Goal: Transaction & Acquisition: Purchase product/service

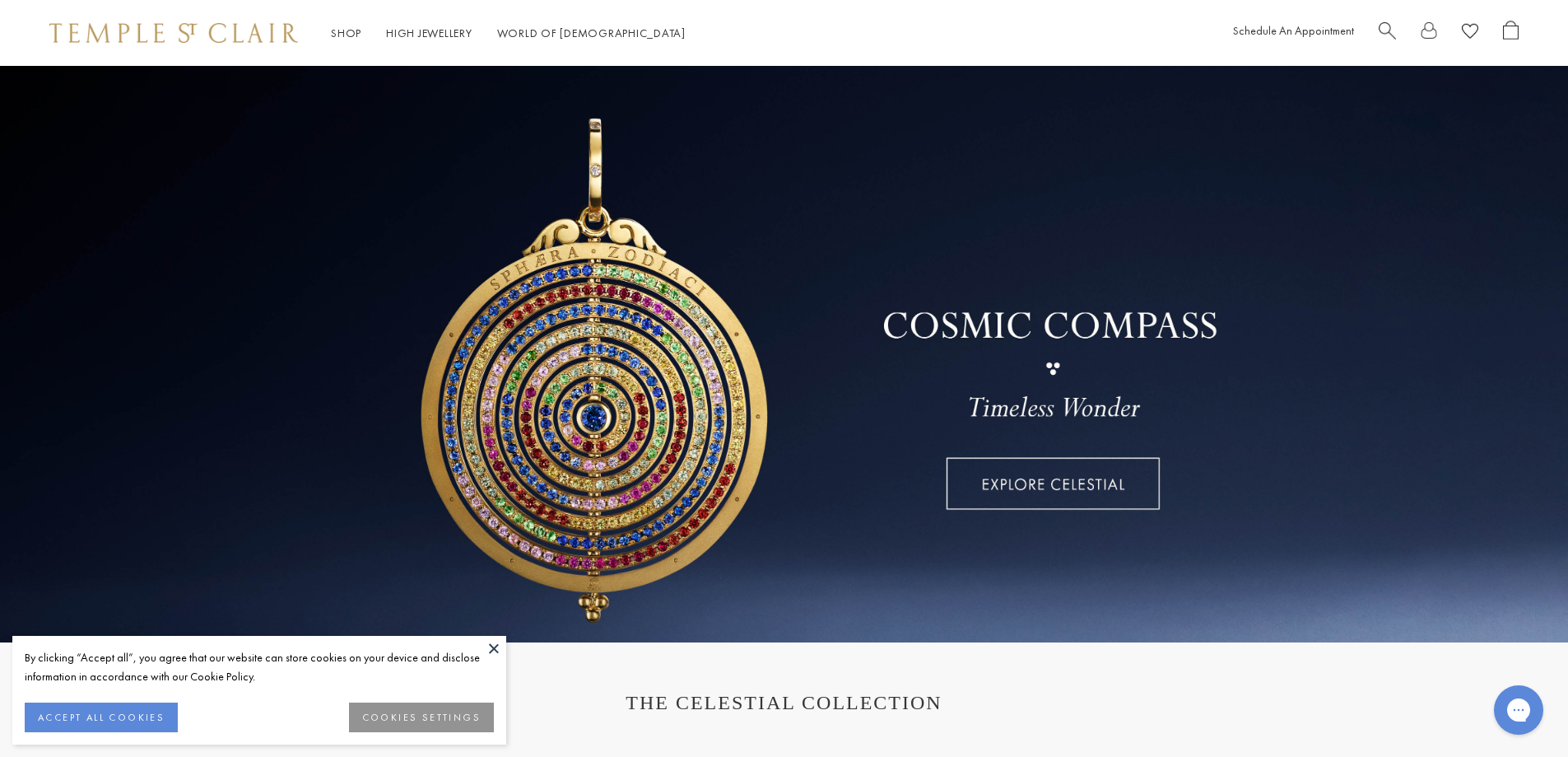
click at [1383, 30] on span "Search" at bounding box center [1387, 29] width 17 height 17
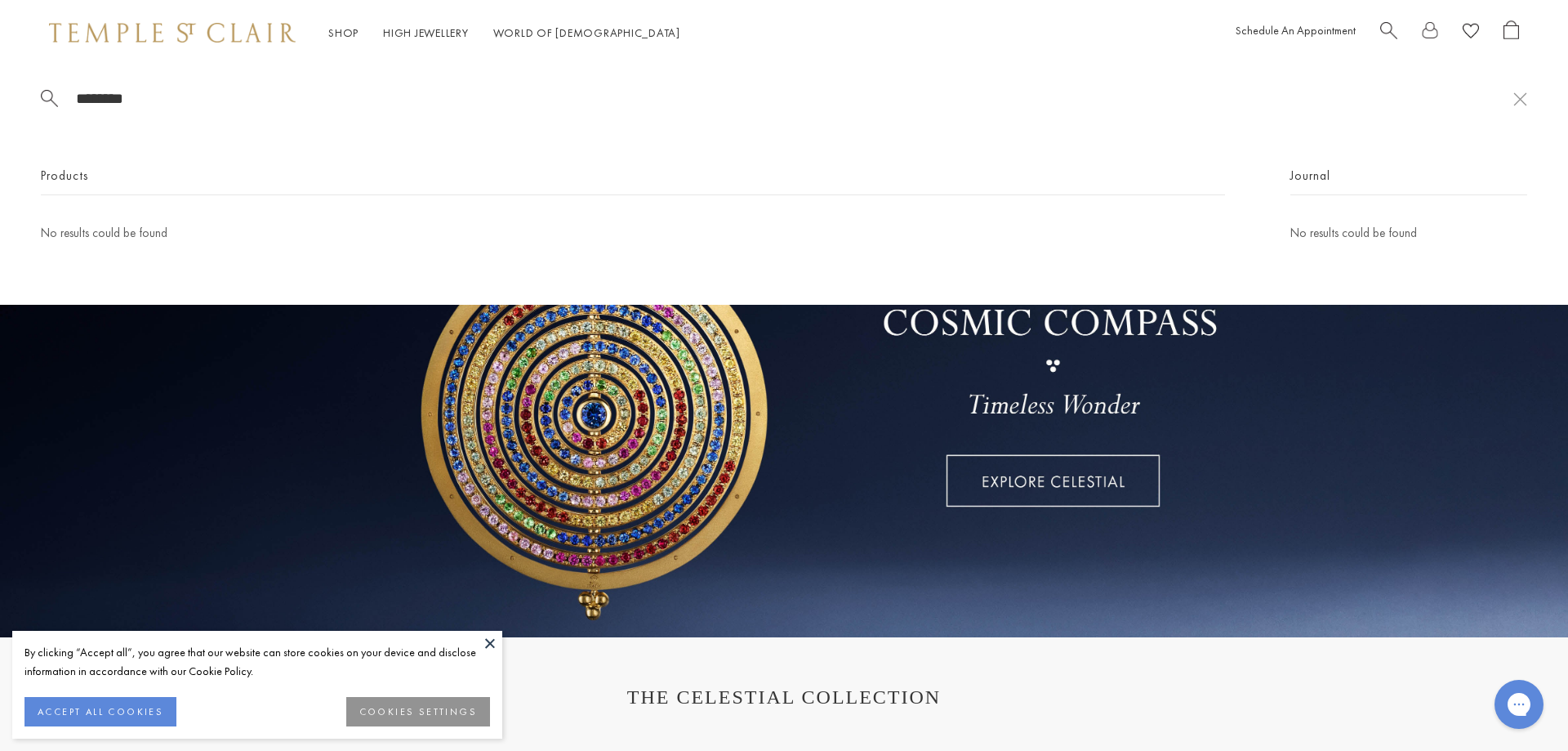
type input "********"
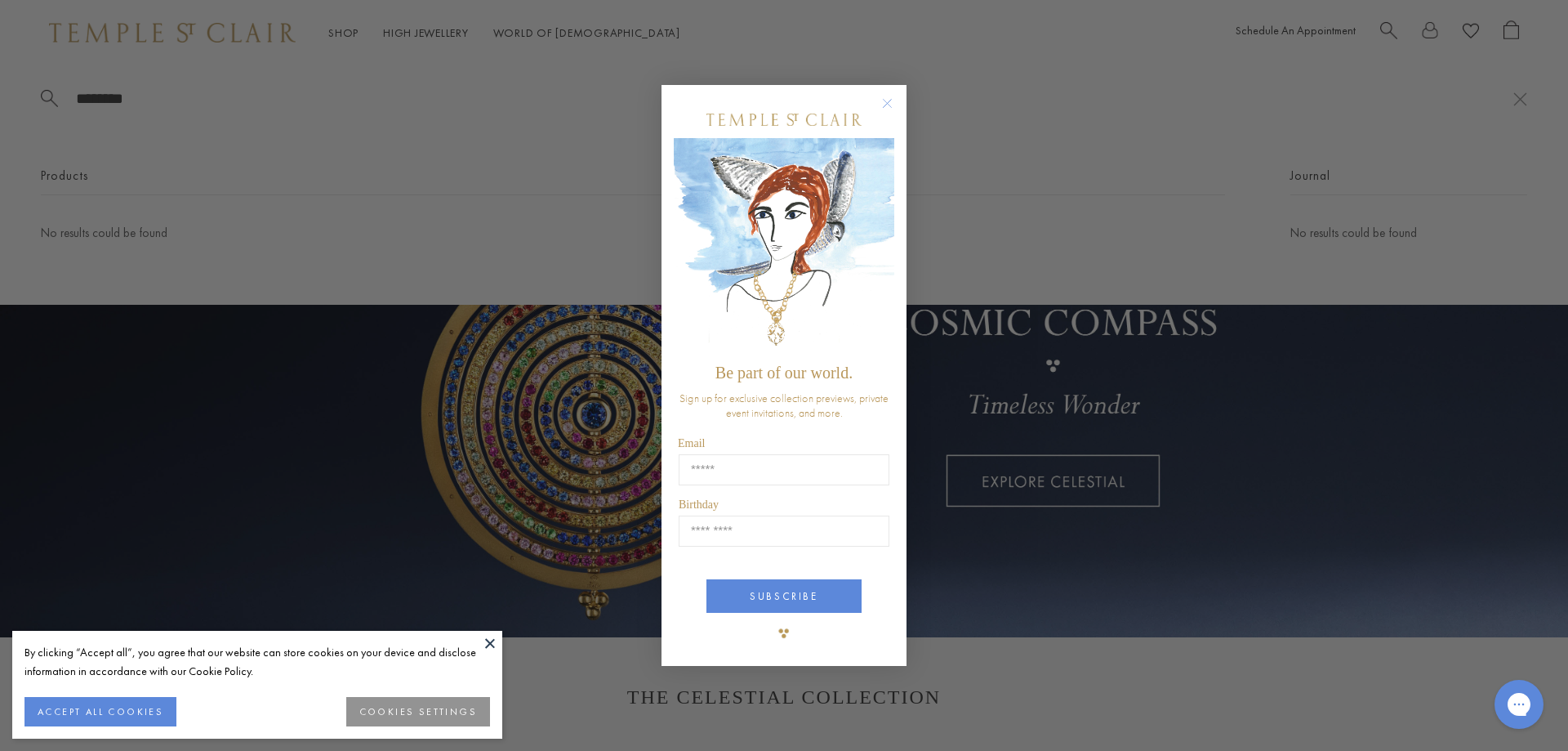
click at [886, 99] on circle "Close dialog" at bounding box center [888, 103] width 20 height 20
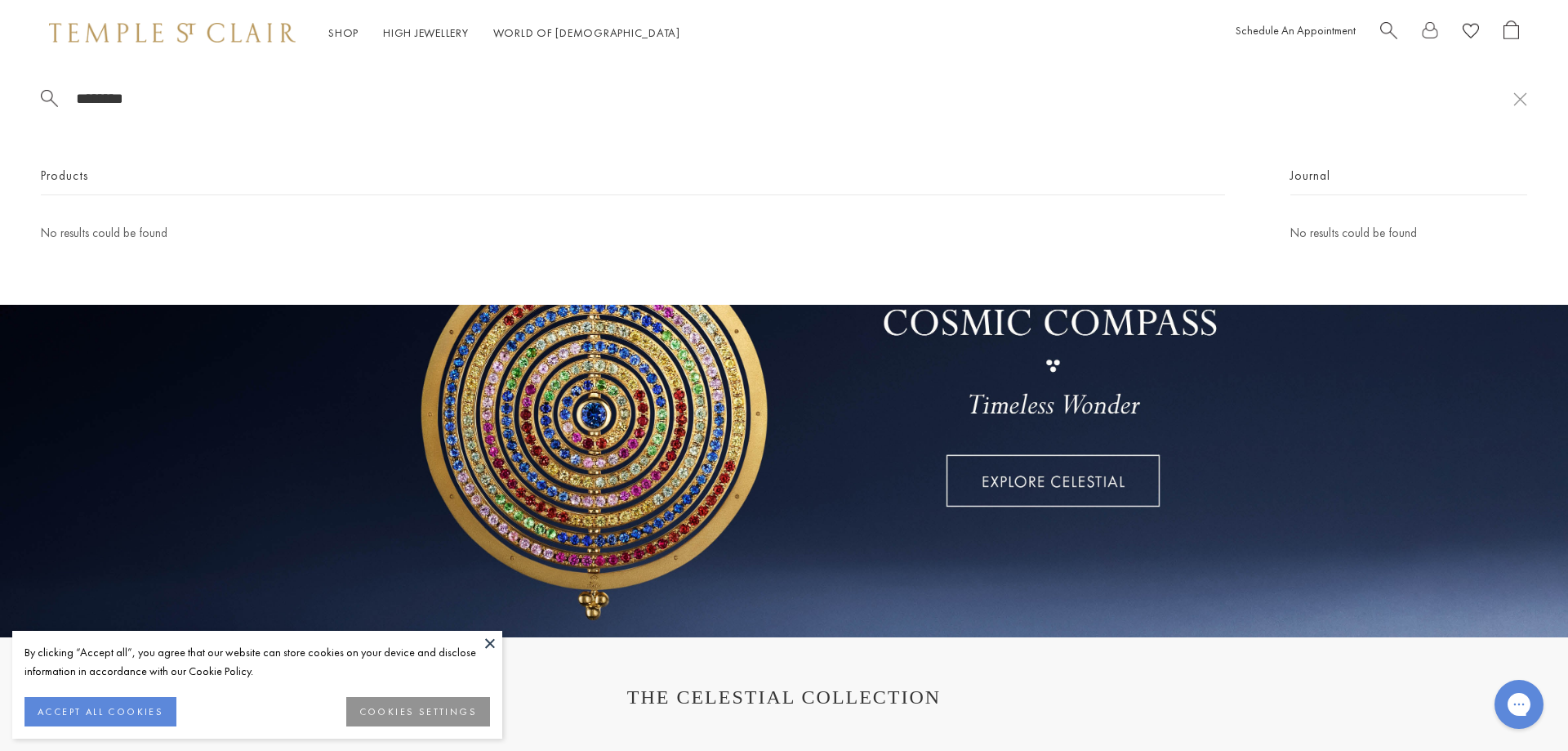
click at [168, 97] on input "********" at bounding box center [793, 98] width 1439 height 19
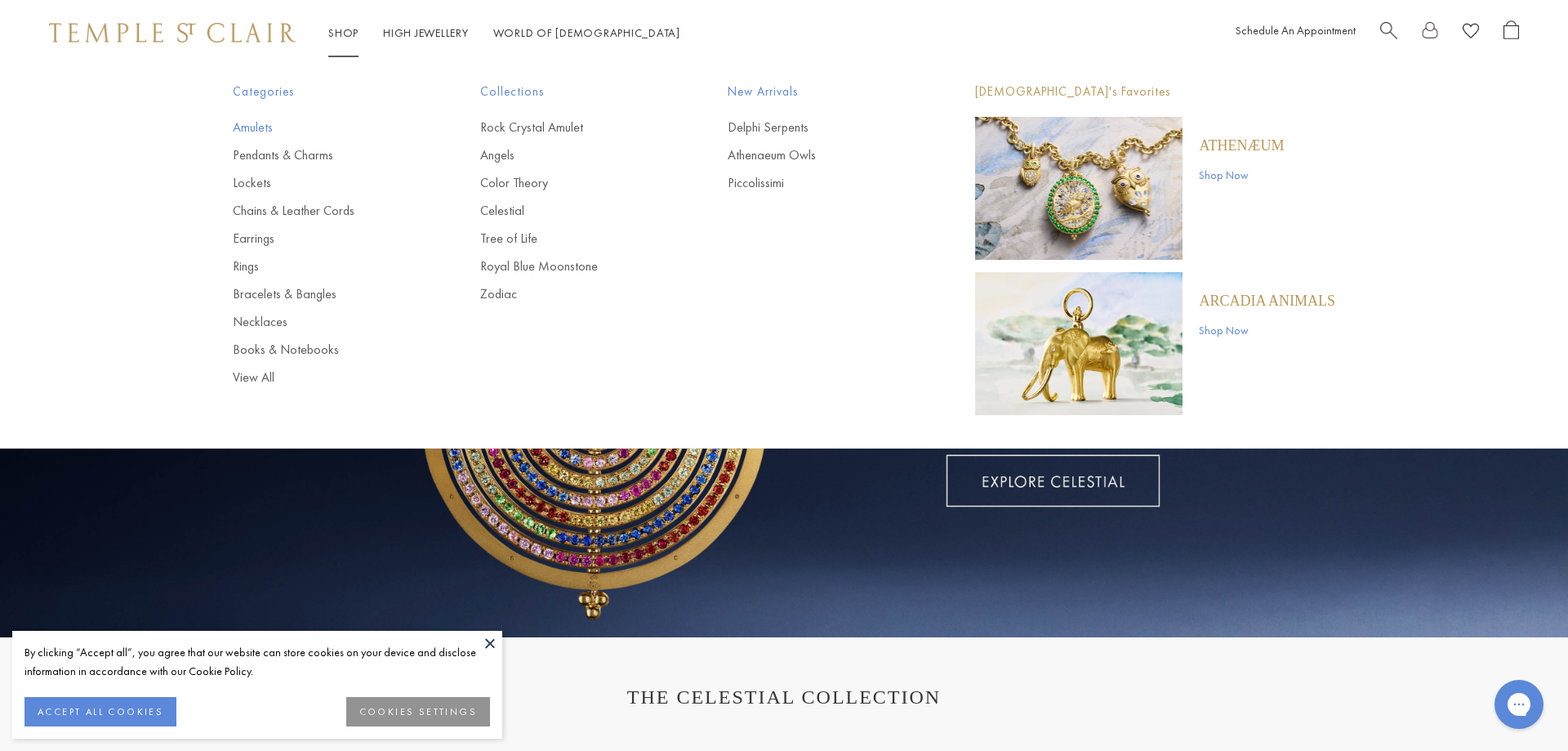
click at [272, 125] on link "Amulets" at bounding box center [324, 127] width 182 height 18
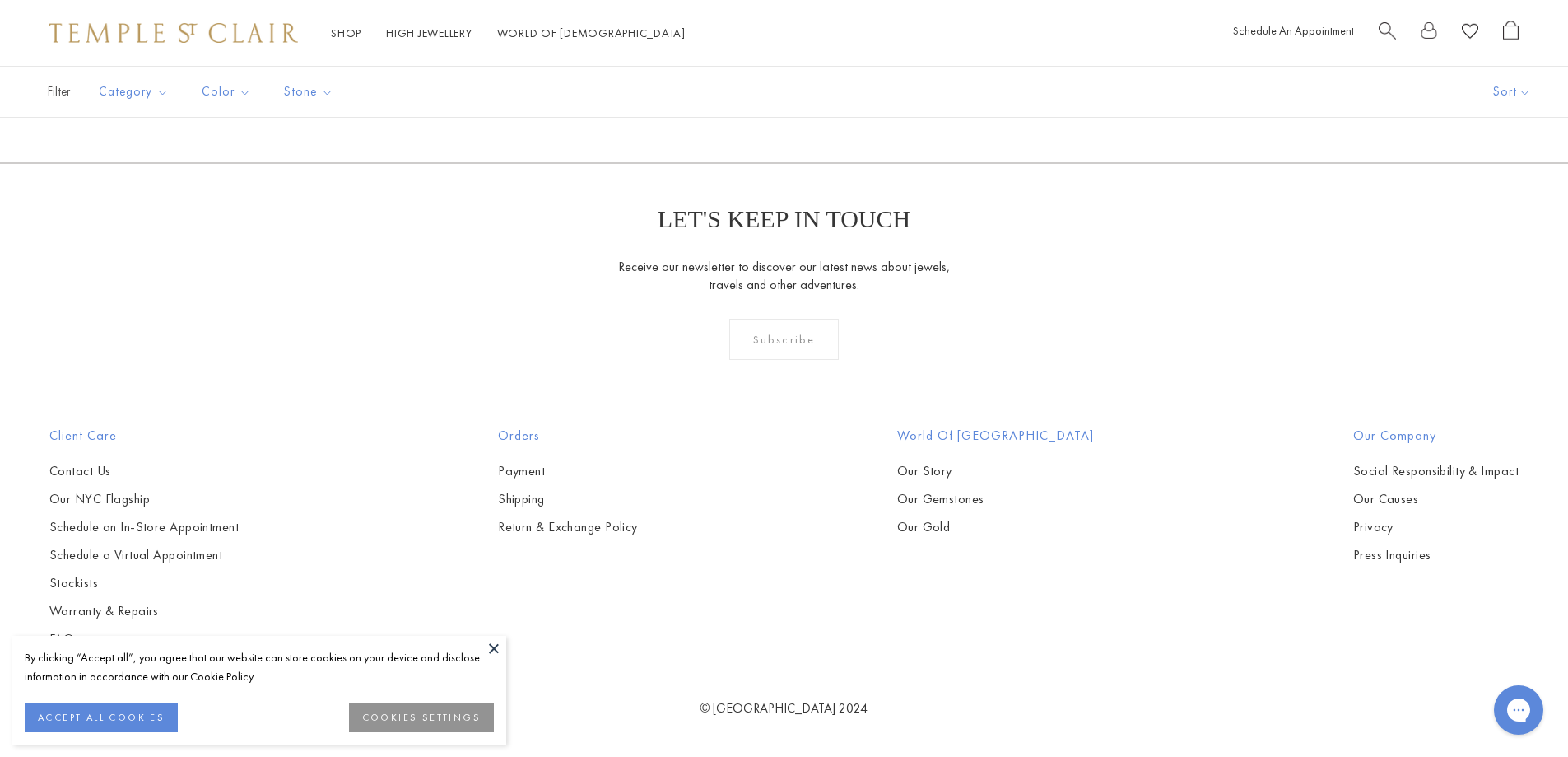
scroll to position [4192, 0]
click at [0, 0] on img at bounding box center [0, 0] width 0 height 0
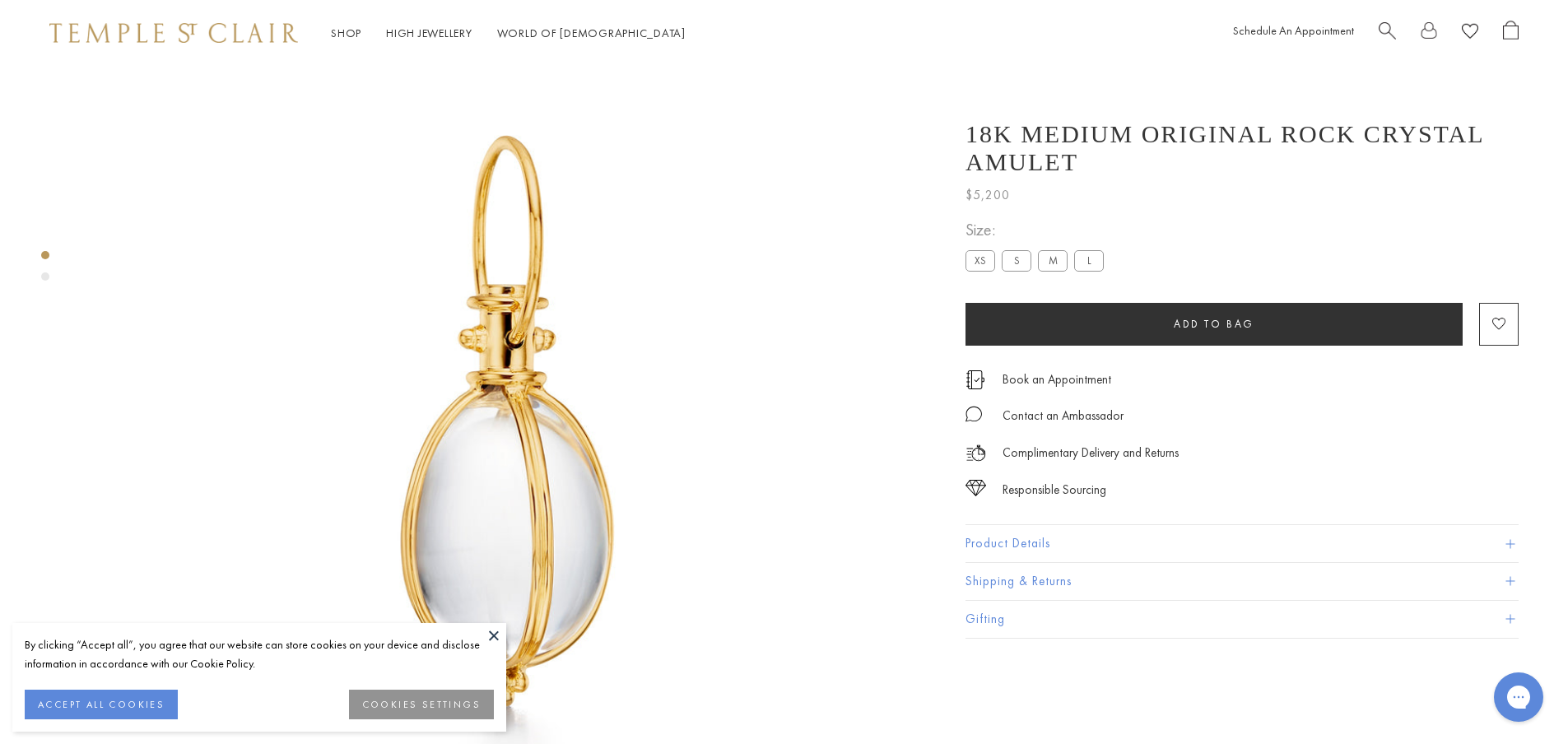
click at [1090, 265] on label "L" at bounding box center [1089, 260] width 30 height 21
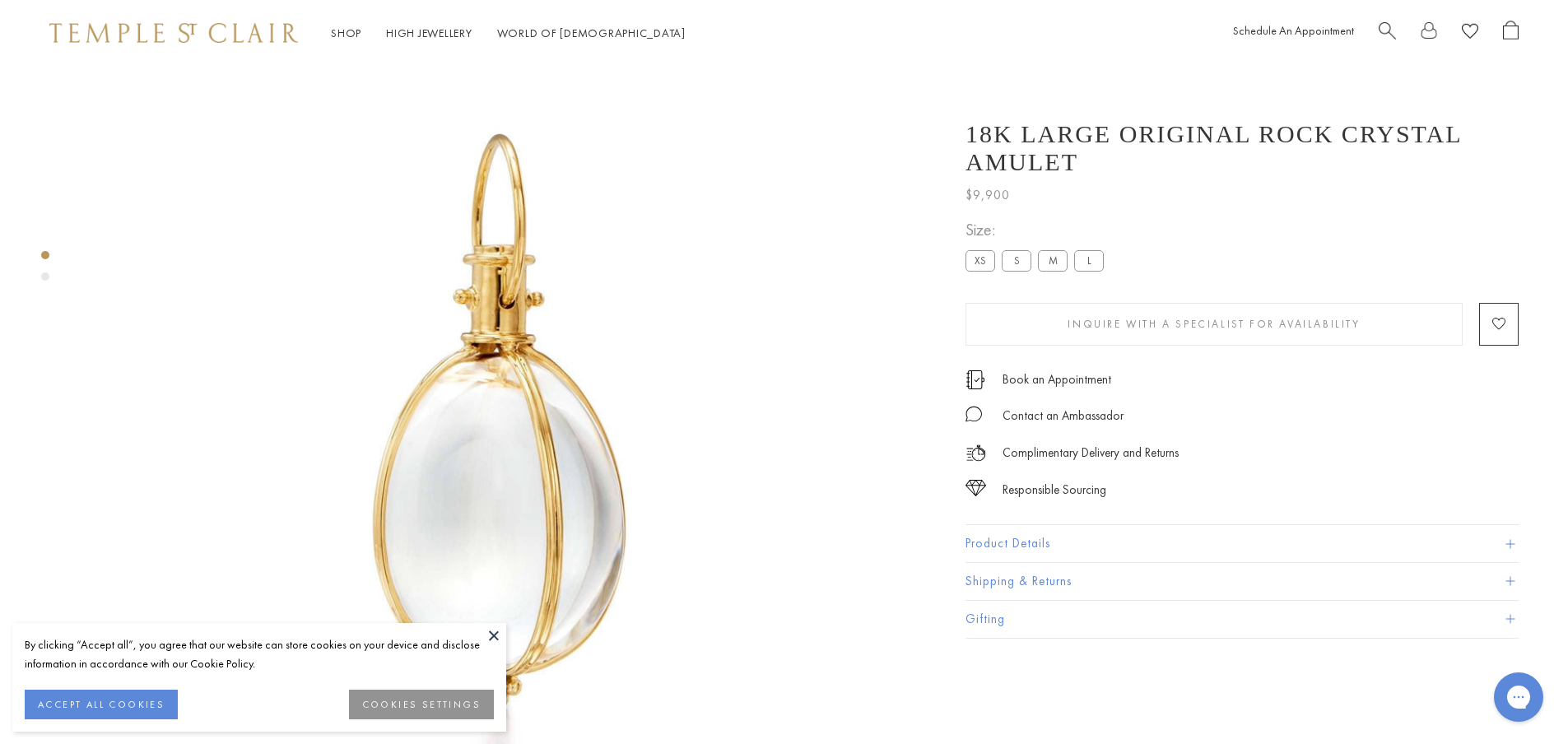
click at [1046, 525] on button "Product Details" at bounding box center [1242, 543] width 553 height 37
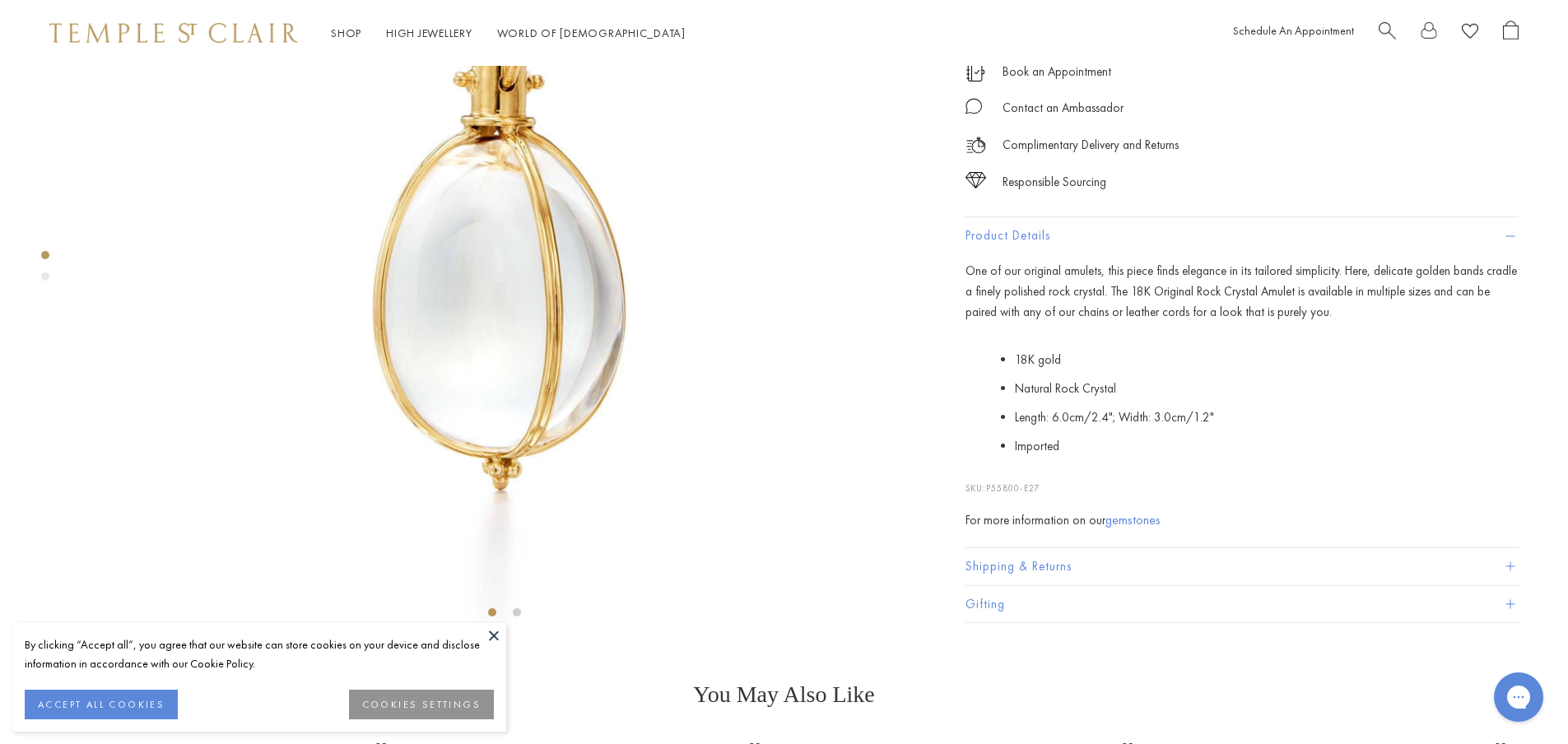
scroll to position [313, 0]
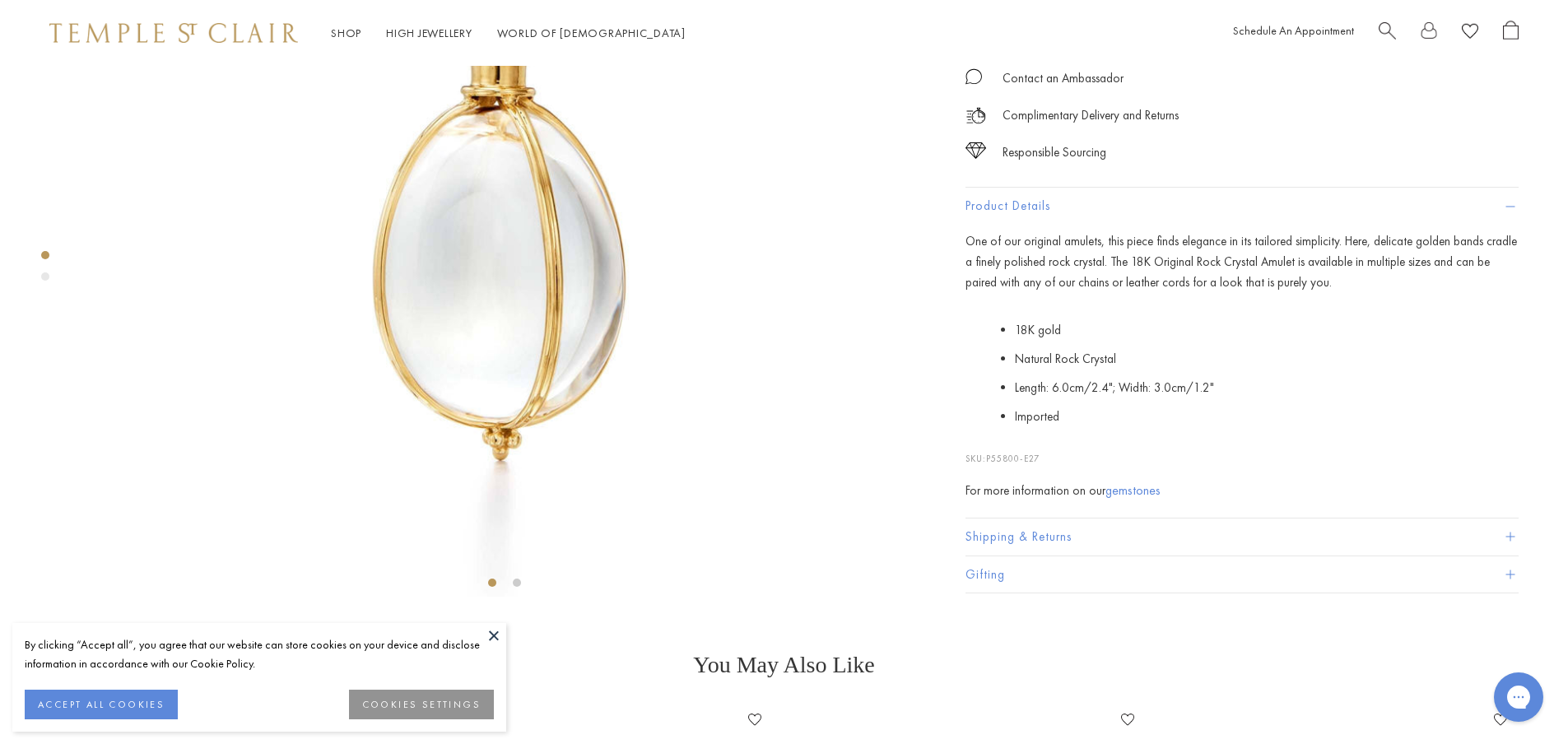
click at [494, 638] on button at bounding box center [493, 635] width 25 height 25
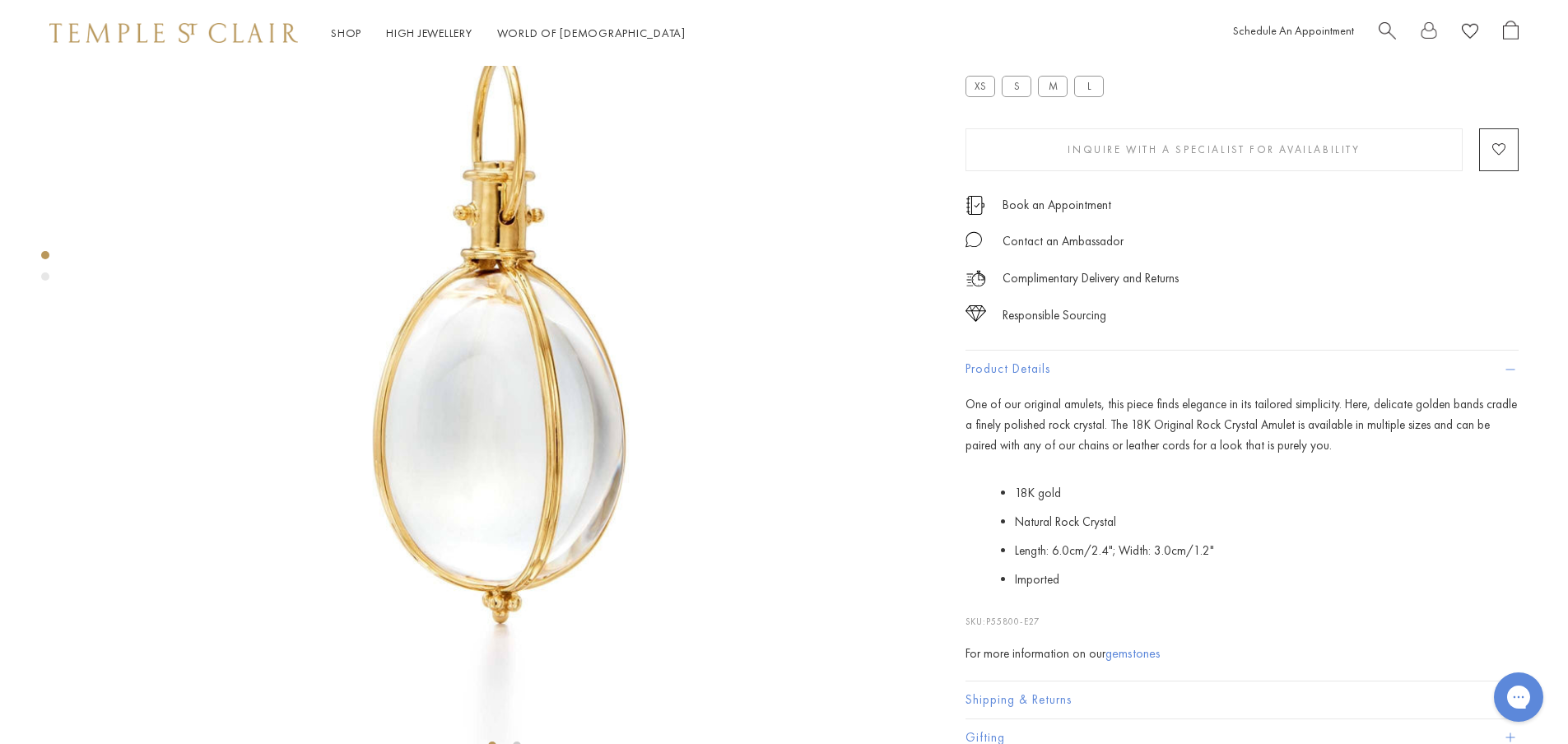
scroll to position [148, 0]
